Goal: Information Seeking & Learning: Learn about a topic

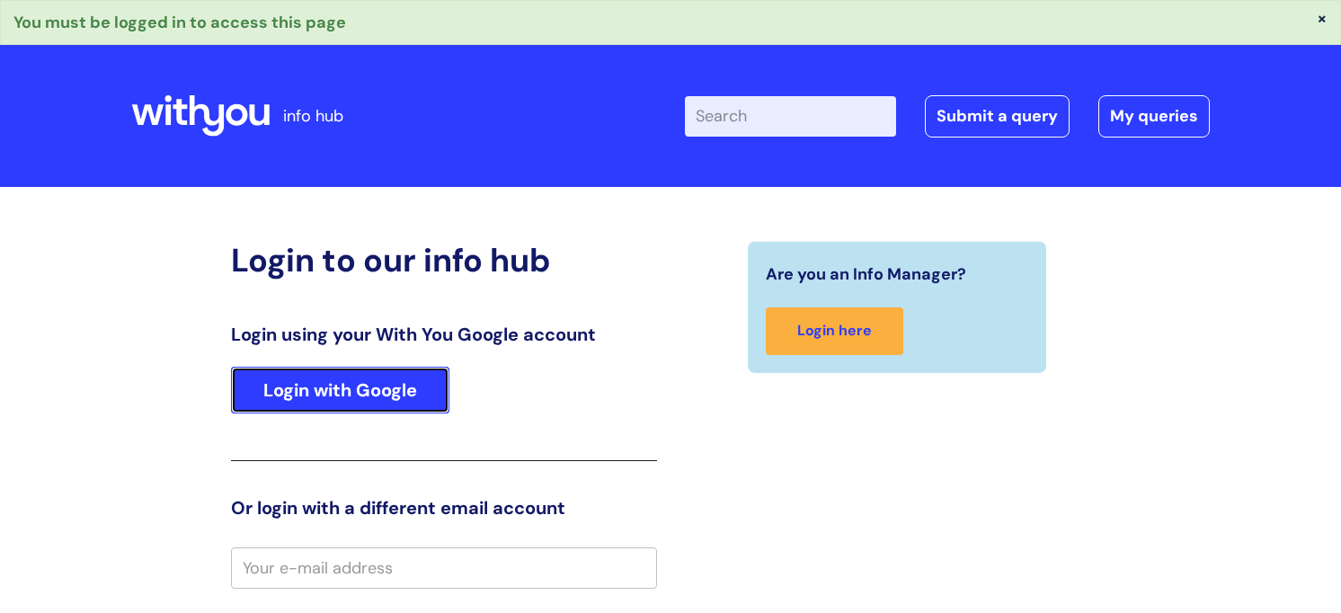
click at [284, 380] on link "Login with Google" at bounding box center [340, 390] width 218 height 47
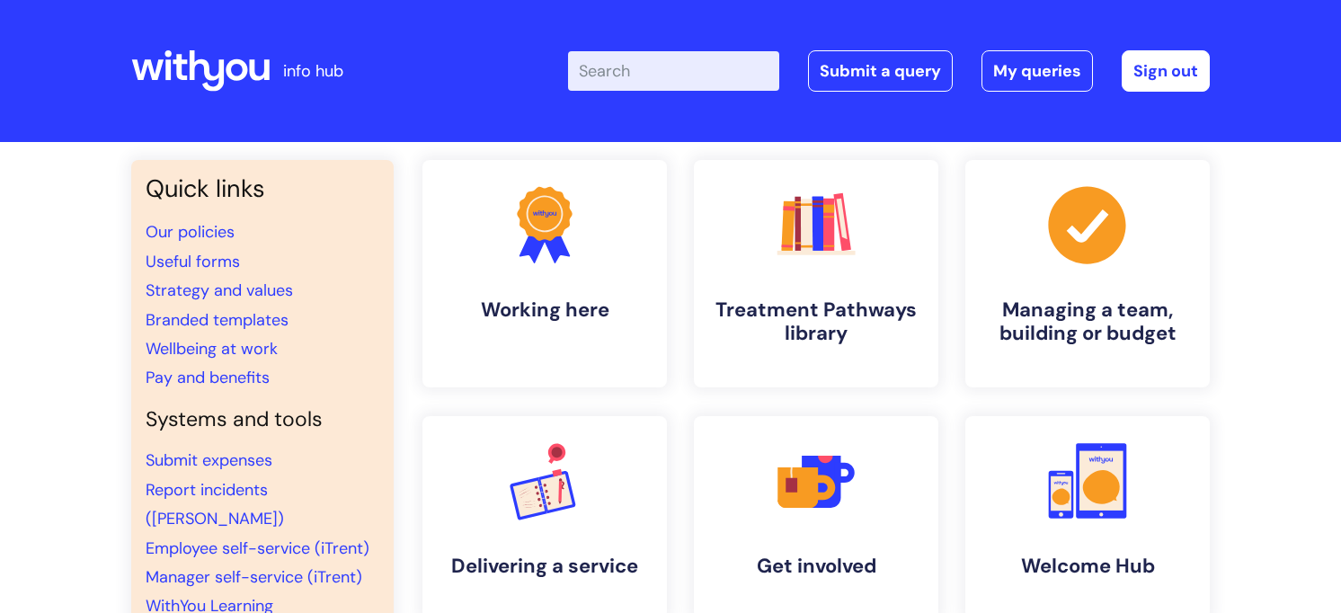
click at [627, 75] on input "Enter your search term here..." at bounding box center [673, 71] width 211 height 40
